Goal: Obtain resource: Download file/media

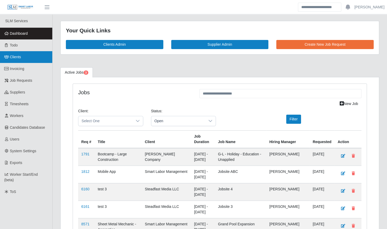
click at [25, 57] on link "Clients" at bounding box center [26, 57] width 52 height 12
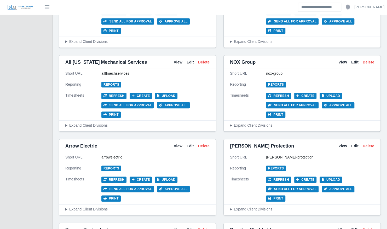
scroll to position [295, 0]
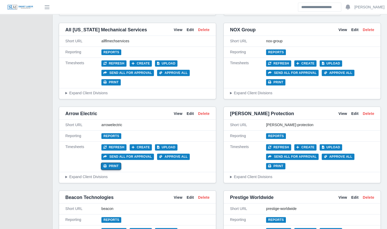
click at [121, 163] on button "Print" at bounding box center [110, 166] width 19 height 6
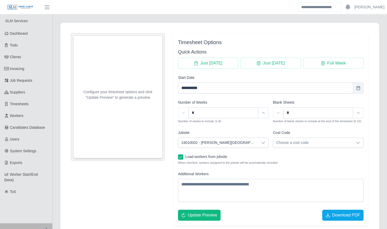
click at [259, 142] on div at bounding box center [263, 143] width 10 height 10
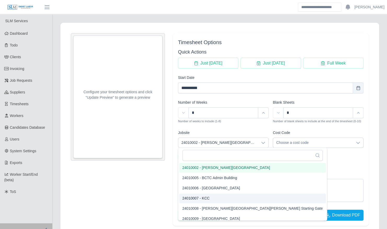
scroll to position [45, 0]
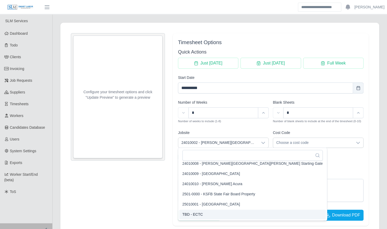
click at [216, 215] on li "TBD - ECTC" at bounding box center [252, 215] width 146 height 10
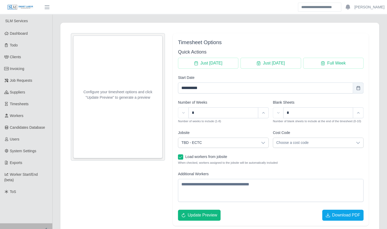
click at [222, 142] on span "TBD - ECTC" at bounding box center [218, 143] width 80 height 10
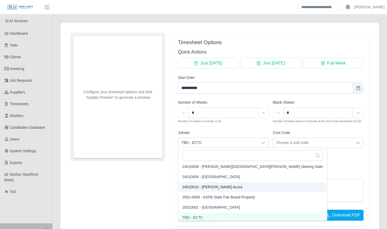
scroll to position [0, 0]
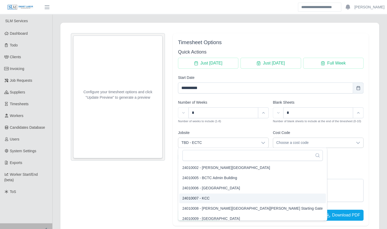
click at [214, 202] on li "24010007 - KCC" at bounding box center [252, 198] width 146 height 10
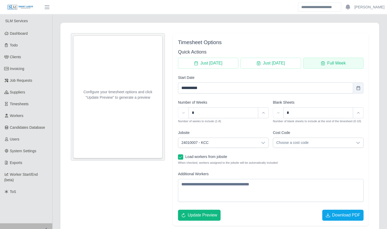
click at [336, 62] on span "Full Week" at bounding box center [336, 63] width 19 height 6
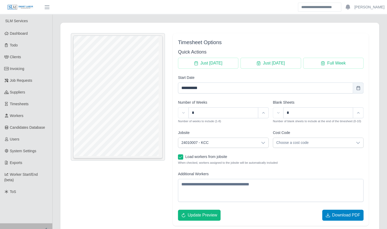
click at [326, 214] on span "Download PDF" at bounding box center [327, 215] width 4 height 4
